Goal: Task Accomplishment & Management: Complete application form

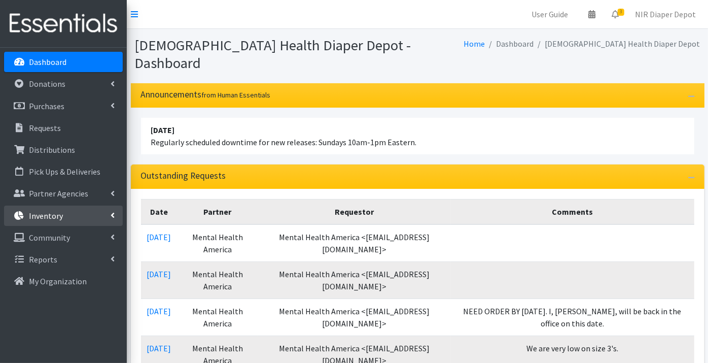
click at [94, 212] on link "Inventory" at bounding box center [63, 215] width 119 height 20
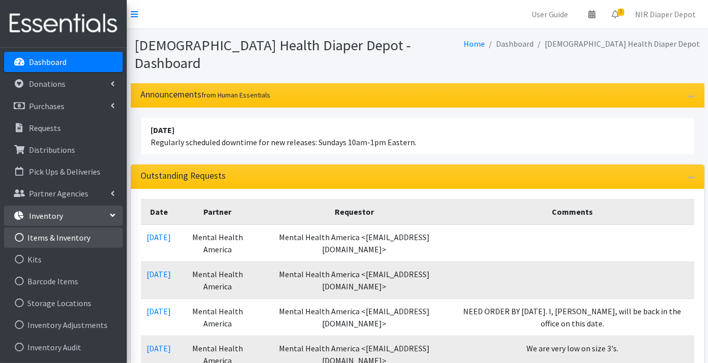
click at [55, 236] on link "Items & Inventory" at bounding box center [63, 237] width 119 height 20
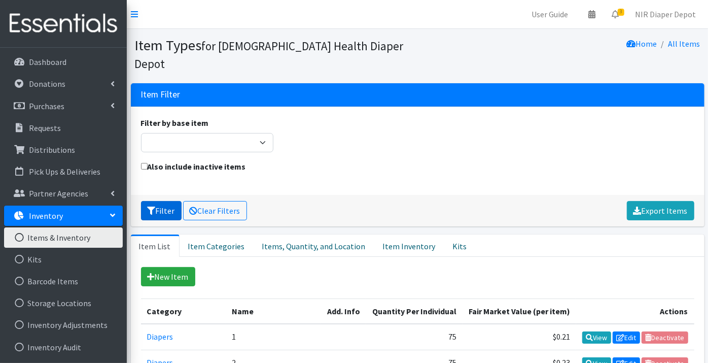
click at [158, 201] on button "Filter" at bounding box center [161, 210] width 41 height 19
click at [50, 149] on p "Distributions" at bounding box center [52, 150] width 46 height 10
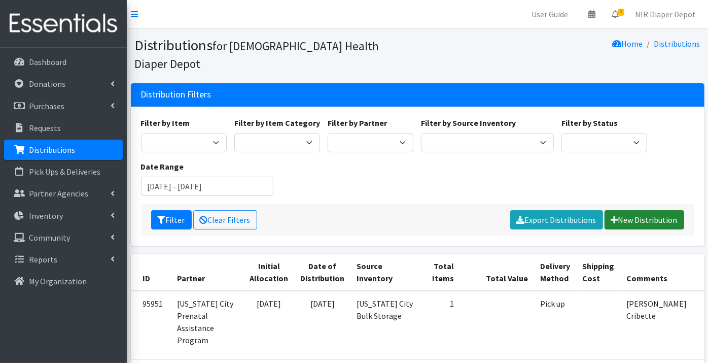
click at [641, 210] on link "New Distribution" at bounding box center [644, 219] width 80 height 19
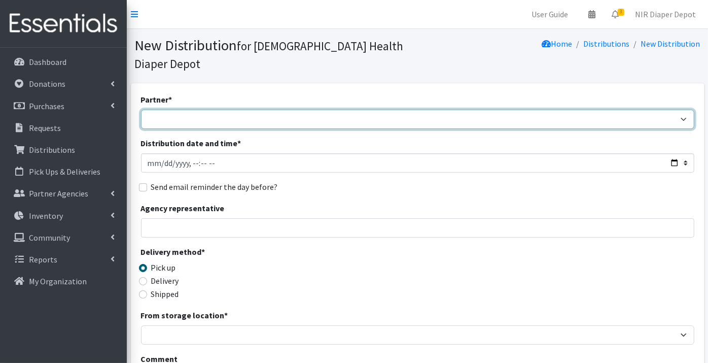
click at [159, 110] on select "ANEW Minitries Crown Point Prenatal Assistance [PERSON_NAME] Prenatal Assistanc…" at bounding box center [417, 119] width 553 height 19
select select "2547"
click at [141, 110] on select "ANEW Minitries Crown Point Prenatal Assistance [PERSON_NAME] Prenatal Assistanc…" at bounding box center [417, 119] width 553 height 19
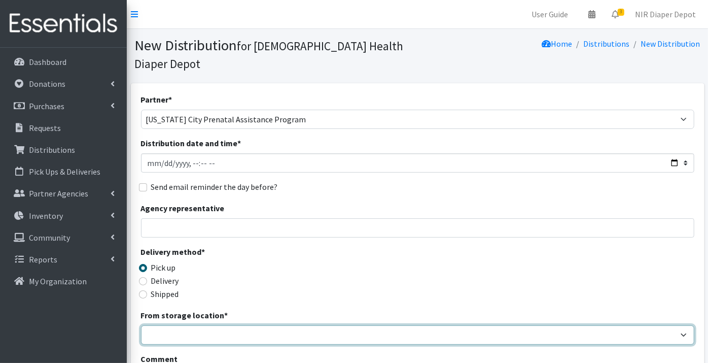
click at [175, 325] on select "Crown Point Bulk Storage Crown Point Prenatal Assistance Program Grant Car Seat…" at bounding box center [417, 334] width 553 height 19
select select "441"
click at [141, 325] on select "Crown Point Bulk Storage Crown Point Prenatal Assistance Program Grant Car Seat…" at bounding box center [417, 334] width 553 height 19
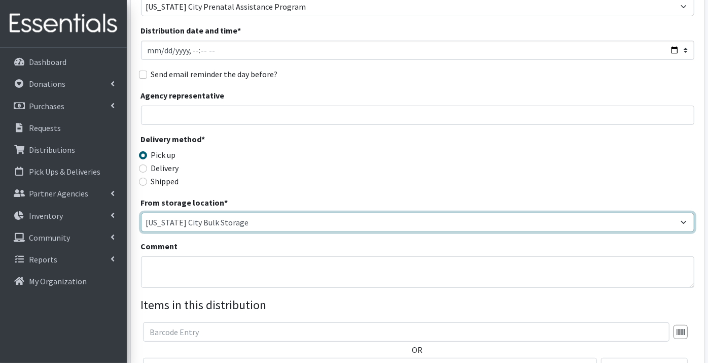
scroll to position [225, 0]
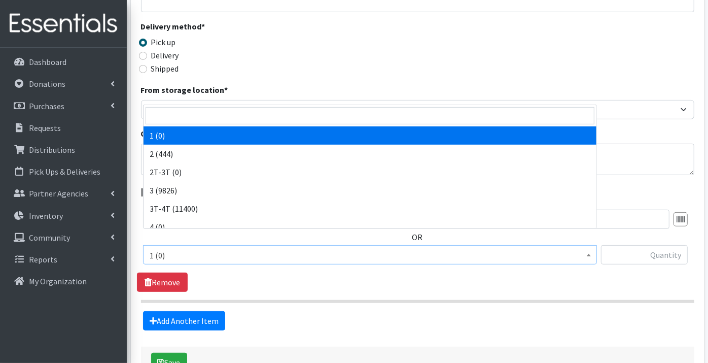
click at [167, 248] on span "1 (0)" at bounding box center [370, 255] width 441 height 14
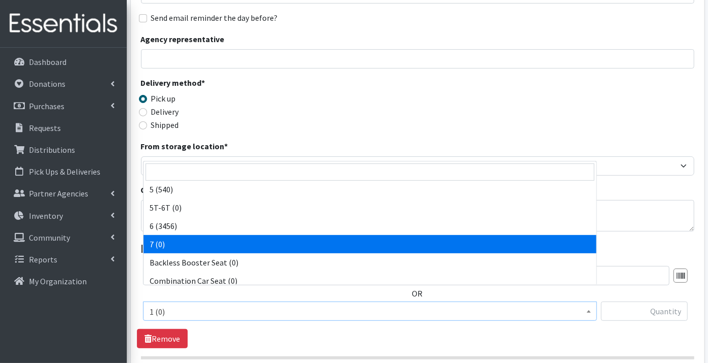
scroll to position [113, 0]
